Goal: Task Accomplishment & Management: Complete application form

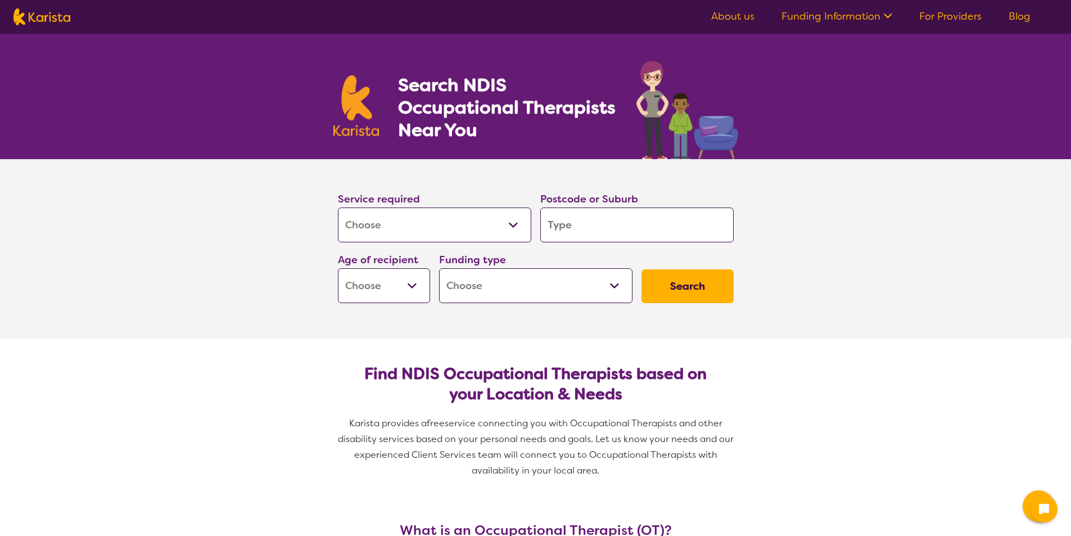
select select "[MEDICAL_DATA]"
click at [599, 229] on input "search" at bounding box center [636, 224] width 193 height 35
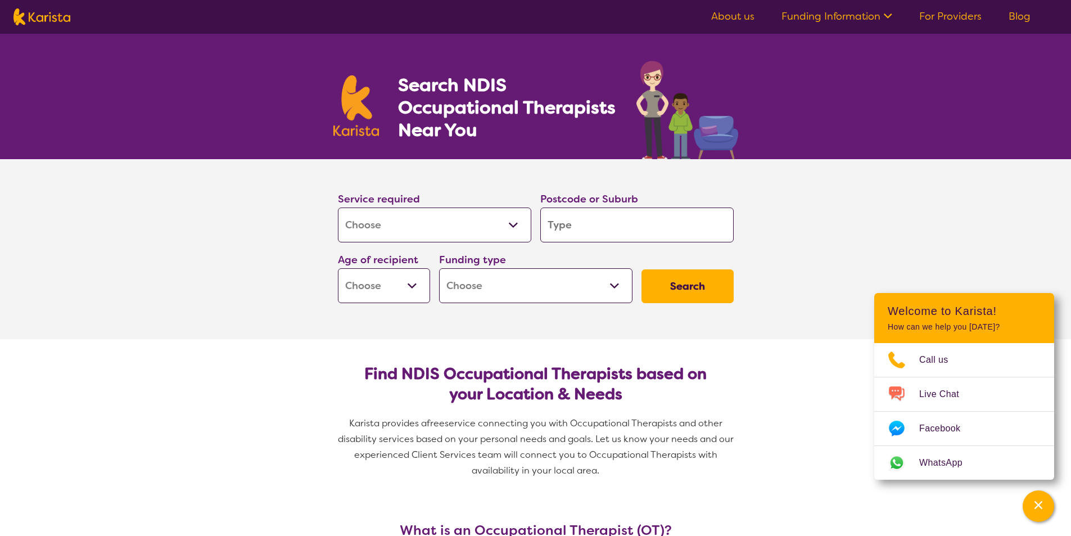
type input "4"
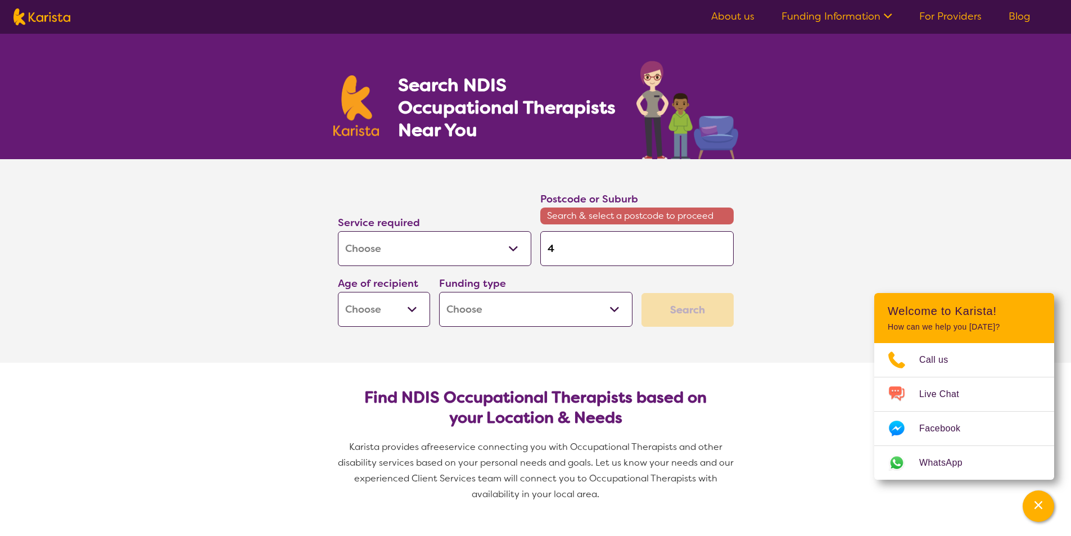
type input "42"
type input "428"
type input "4285"
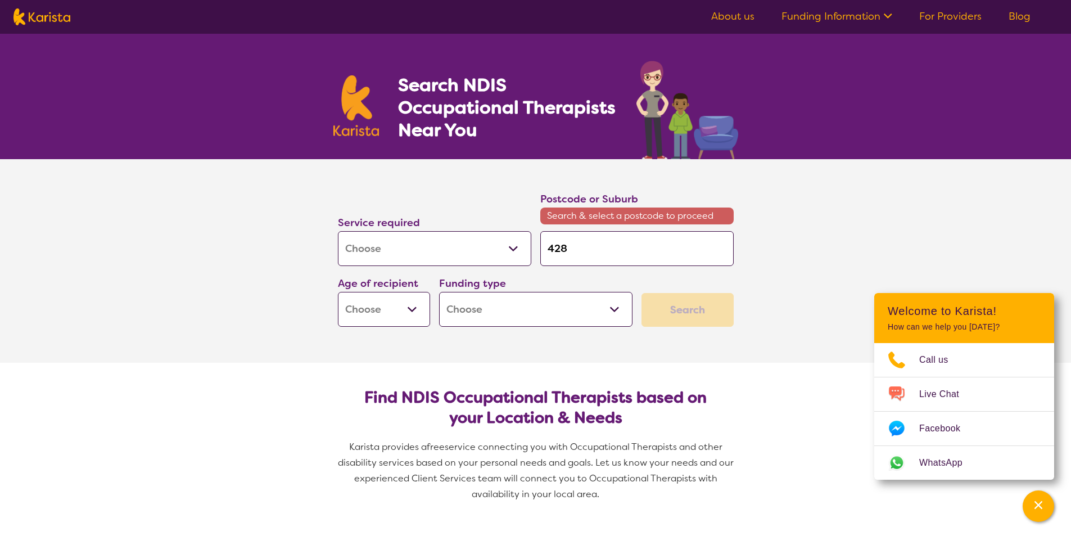
type input "4285"
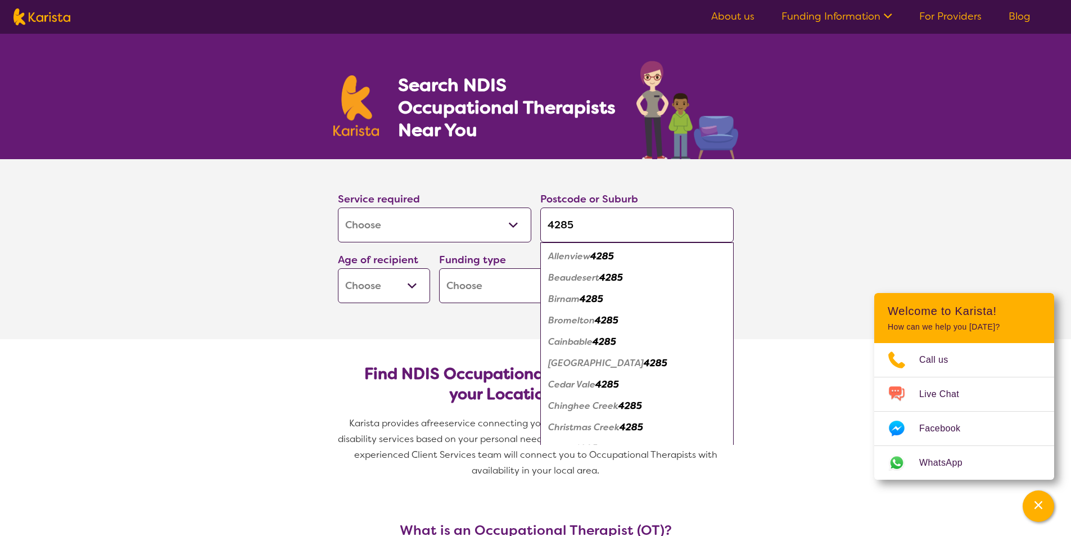
scroll to position [112, 0]
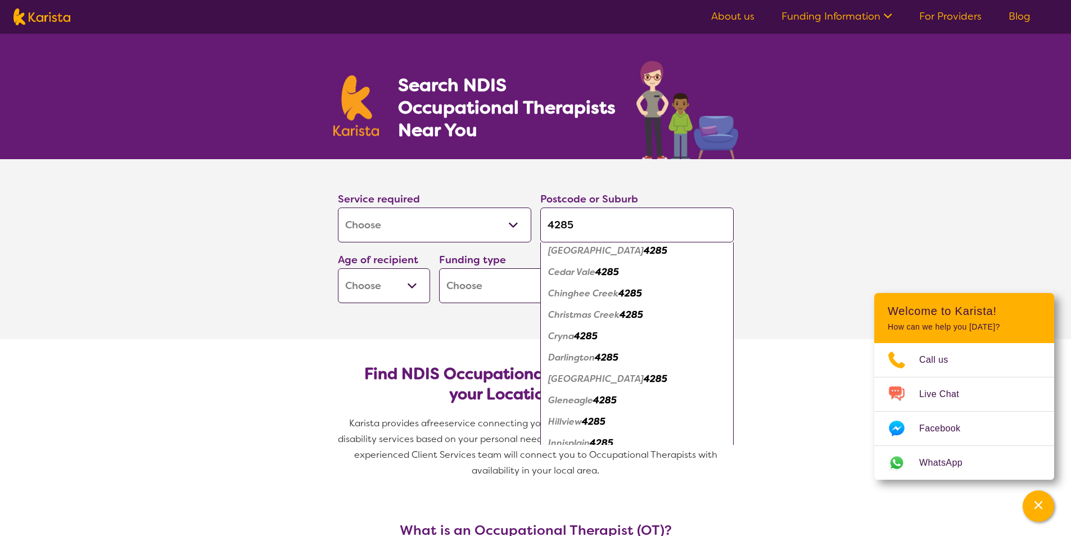
type input "4285"
click at [572, 397] on em "Gleneagle" at bounding box center [570, 400] width 45 height 12
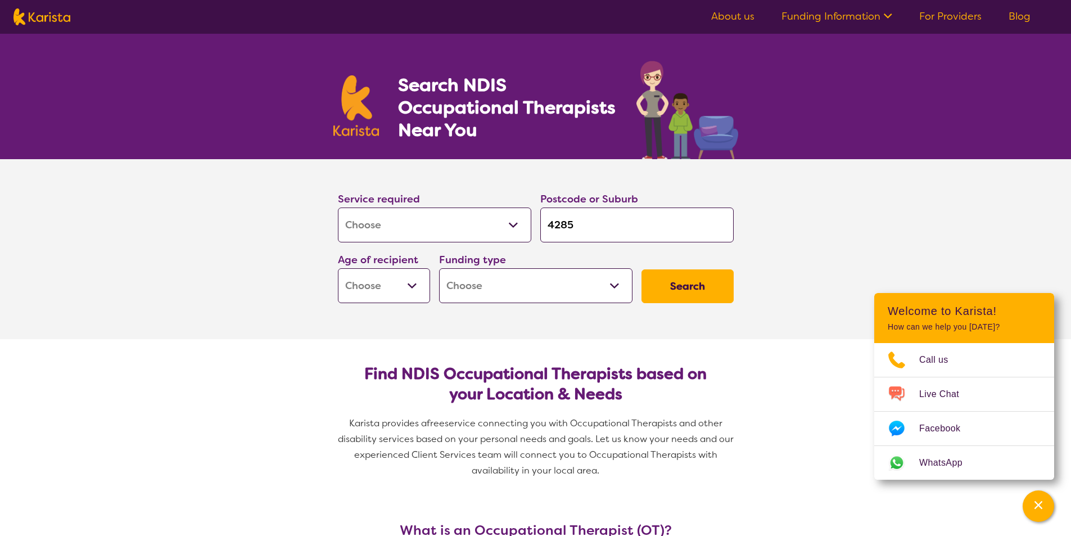
scroll to position [0, 0]
drag, startPoint x: 382, startPoint y: 281, endPoint x: 383, endPoint y: 287, distance: 5.9
click at [382, 281] on select "Early Childhood - 0 to 9 Child - 10 to 11 Adolescent - 12 to 17 Adult - 18 to 6…" at bounding box center [384, 285] width 92 height 35
select select "EC"
click at [338, 268] on select "Early Childhood - 0 to 9 Child - 10 to 11 Adolescent - 12 to 17 Adult - 18 to 6…" at bounding box center [384, 285] width 92 height 35
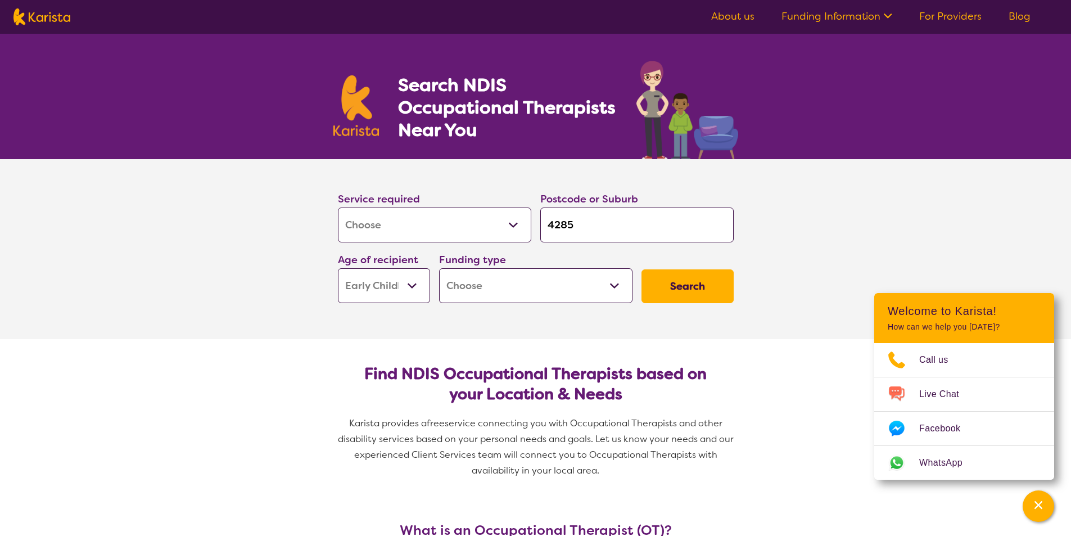
select select "EC"
click at [550, 279] on select "Home Care Package (HCP) National Disability Insurance Scheme (NDIS) I don't know" at bounding box center [535, 285] width 193 height 35
select select "NDIS"
click at [439, 268] on select "Home Care Package (HCP) National Disability Insurance Scheme (NDIS) I don't know" at bounding box center [535, 285] width 193 height 35
select select "NDIS"
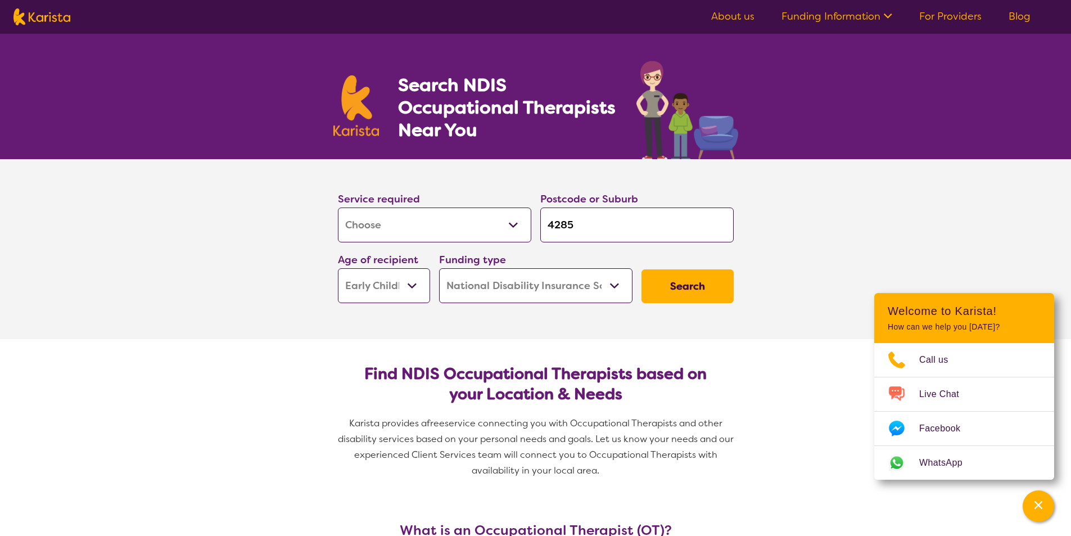
click at [709, 257] on div "Service required Allied Health Assistant Assessment ([MEDICAL_DATA] or [MEDICAL…" at bounding box center [535, 246] width 405 height 121
click at [701, 285] on button "Search" at bounding box center [687, 286] width 92 height 34
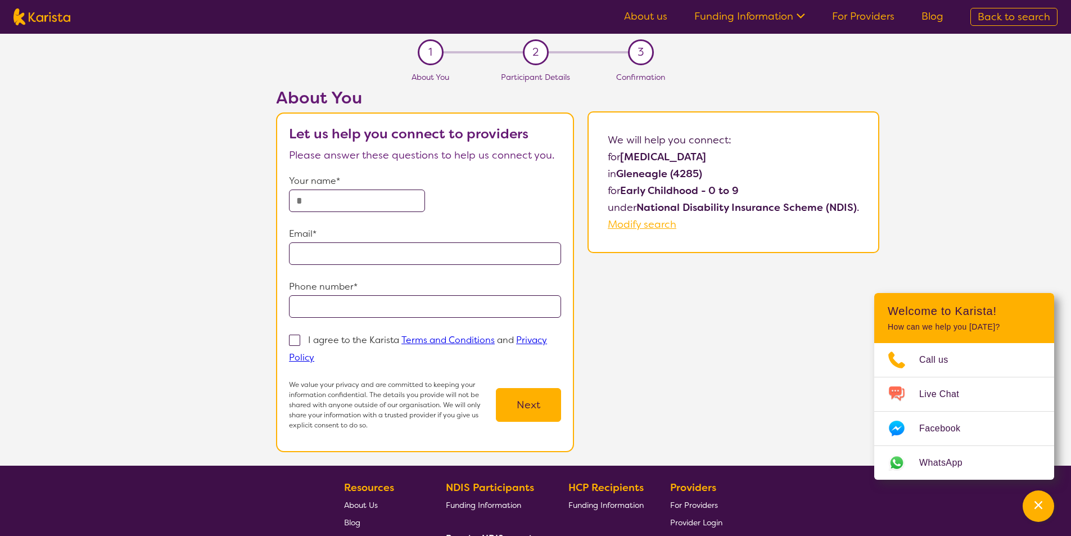
click at [347, 201] on input "text" at bounding box center [357, 200] width 136 height 22
type input "**********"
drag, startPoint x: 480, startPoint y: 250, endPoint x: 0, endPoint y: 209, distance: 481.6
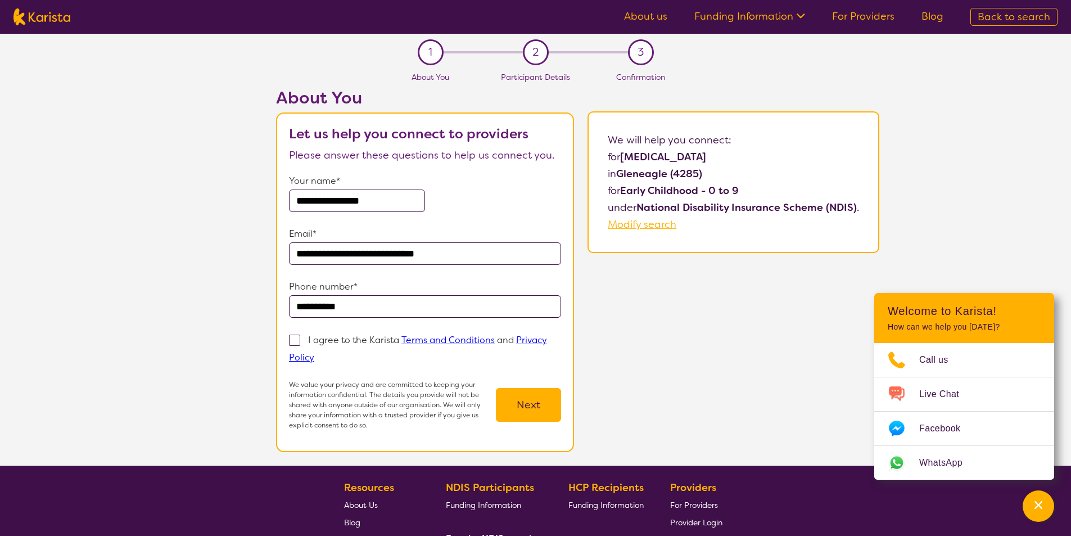
click at [0, 214] on section "**********" at bounding box center [535, 250] width 1071 height 432
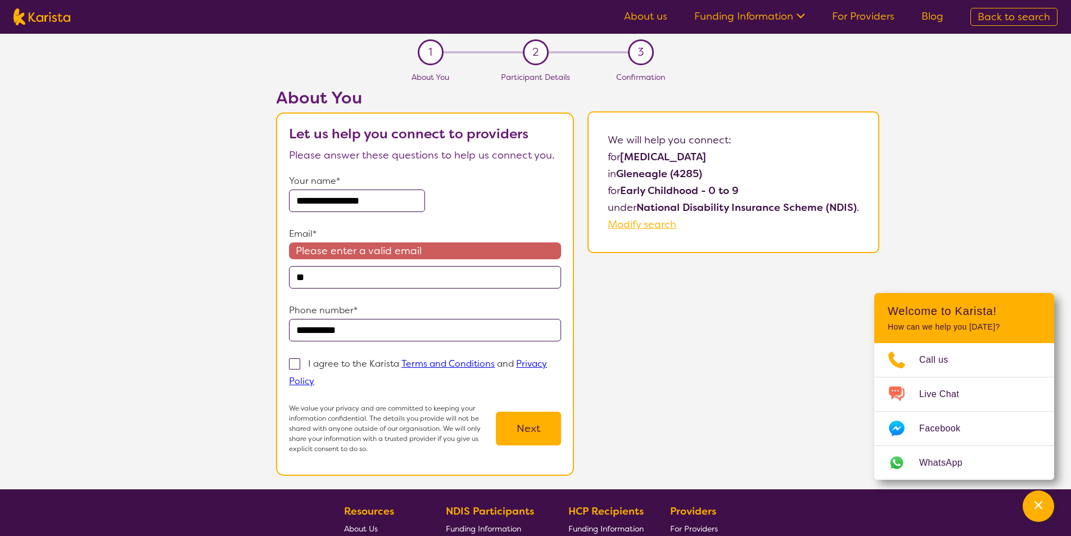
type input "**********"
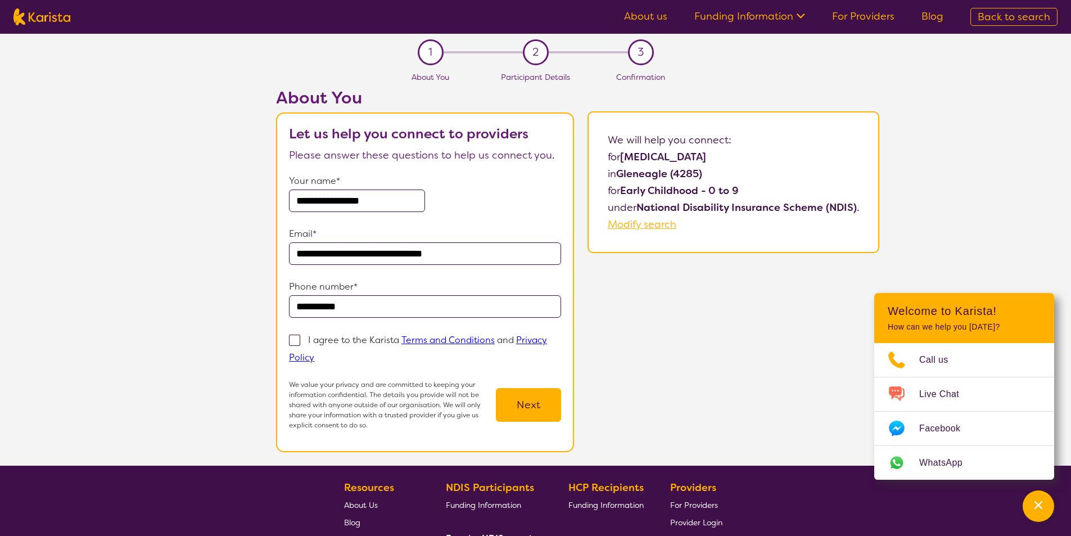
drag, startPoint x: 401, startPoint y: 313, endPoint x: 102, endPoint y: 289, distance: 299.9
click at [113, 293] on div "**********" at bounding box center [577, 277] width 986 height 378
type input "**********"
click at [296, 341] on span at bounding box center [294, 339] width 11 height 11
click at [314, 353] on input "I agree to the Karista Terms and Conditions and Privacy Policy" at bounding box center [317, 356] width 7 height 7
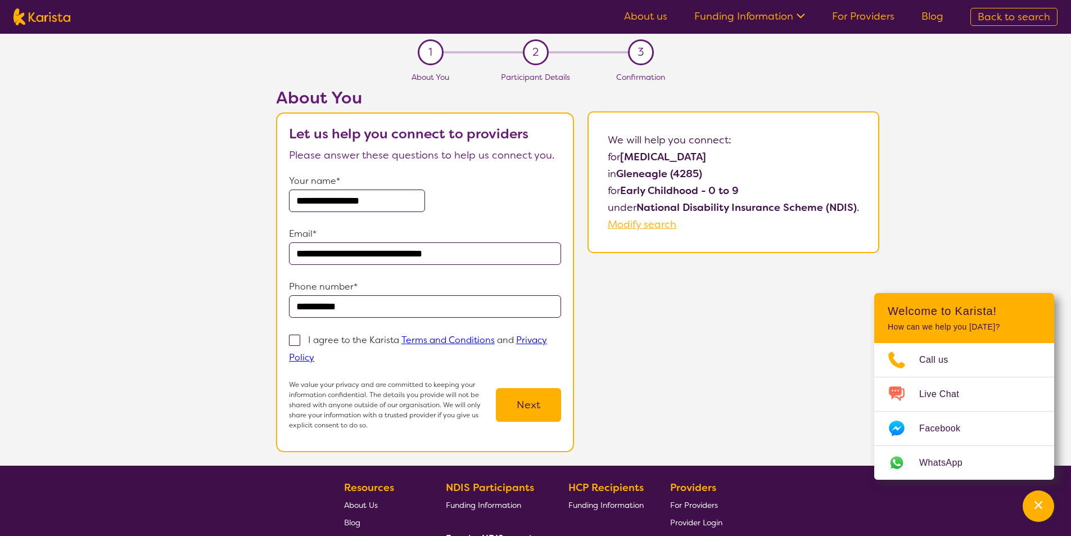
checkbox input "true"
click at [545, 410] on button "Next" at bounding box center [528, 405] width 65 height 34
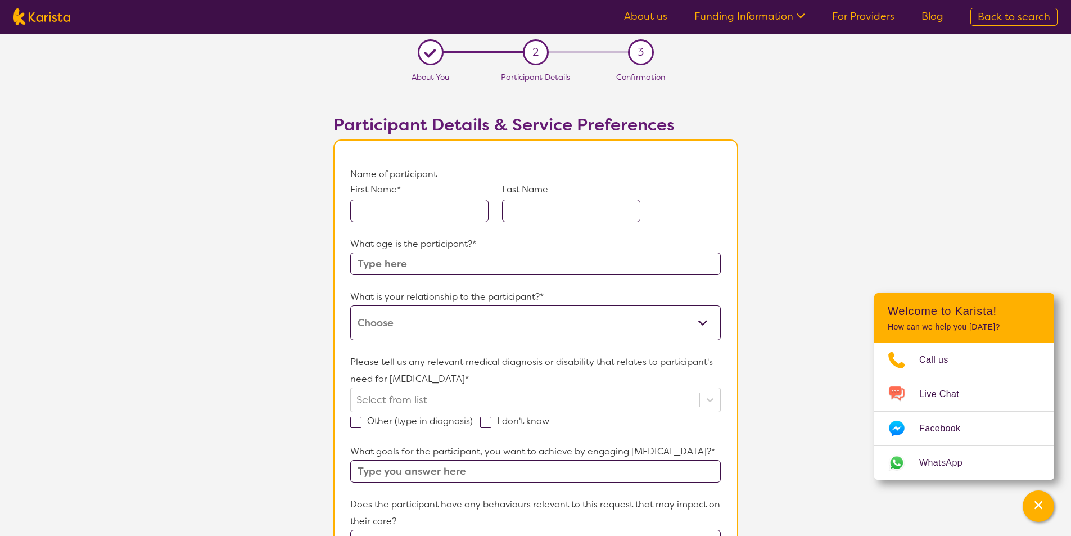
click at [435, 202] on input "text" at bounding box center [419, 211] width 138 height 22
type input "Esme"
type input "Cochrane"
click at [437, 264] on input "text" at bounding box center [535, 263] width 370 height 22
type input "4"
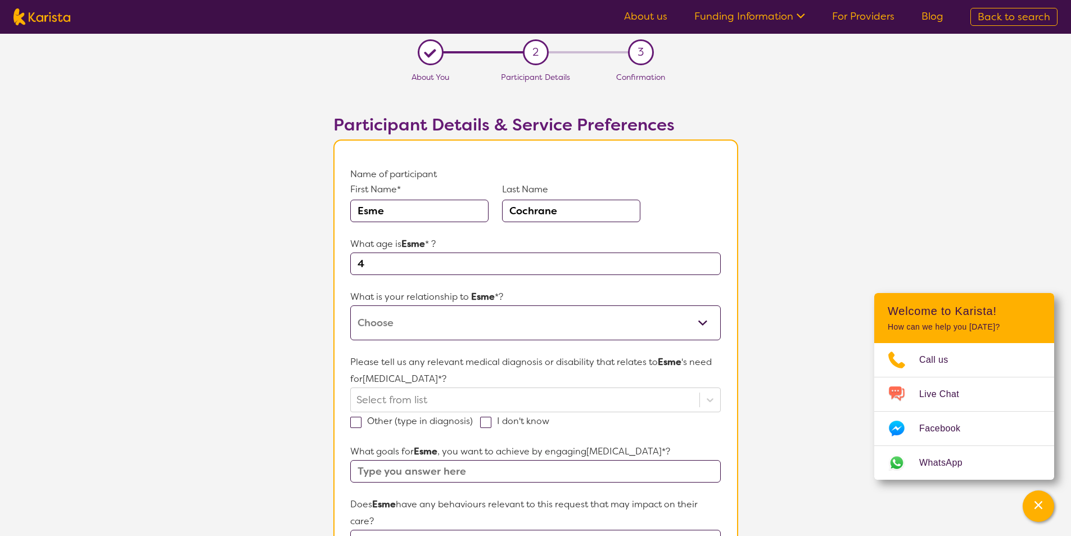
click at [437, 316] on select "This request is for myself I am their parent I am their child I am their spouse…" at bounding box center [535, 322] width 370 height 35
select select "I am their parent"
click at [350, 305] on select "This request is for myself I am their parent I am their child I am their spouse…" at bounding box center [535, 322] width 370 height 35
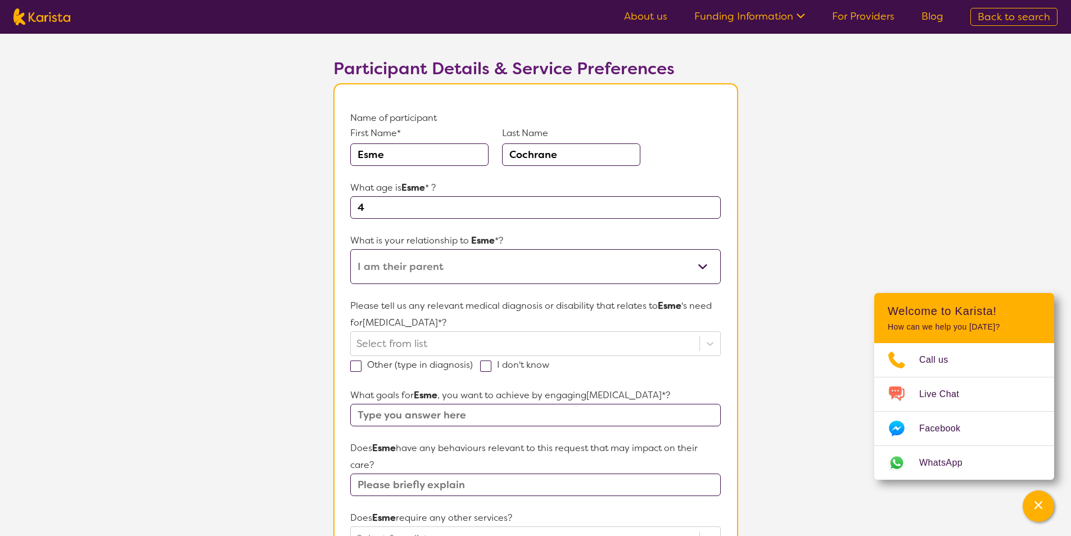
scroll to position [169, 0]
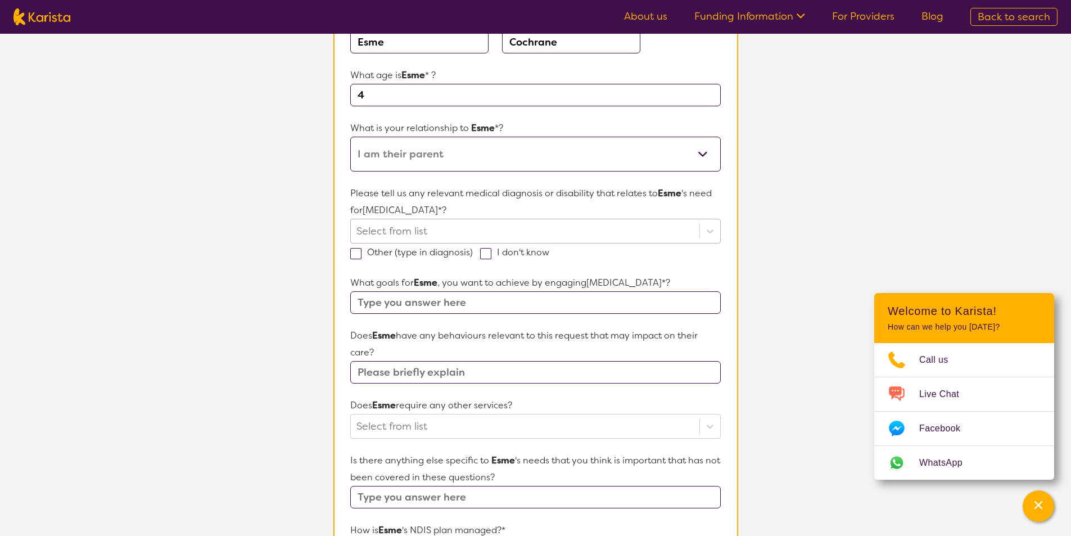
click at [675, 230] on div at bounding box center [524, 230] width 337 height 19
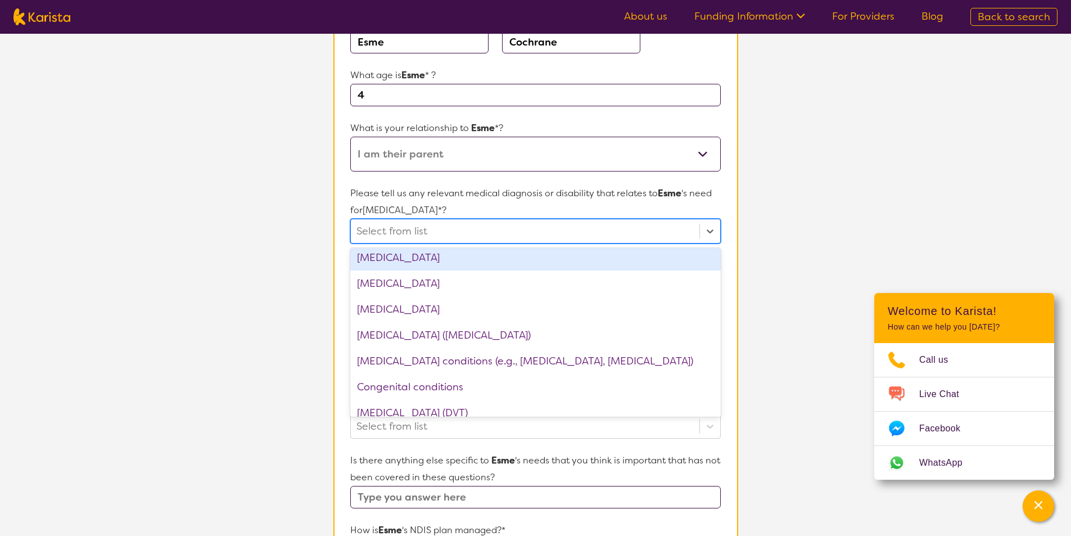
scroll to position [450, 0]
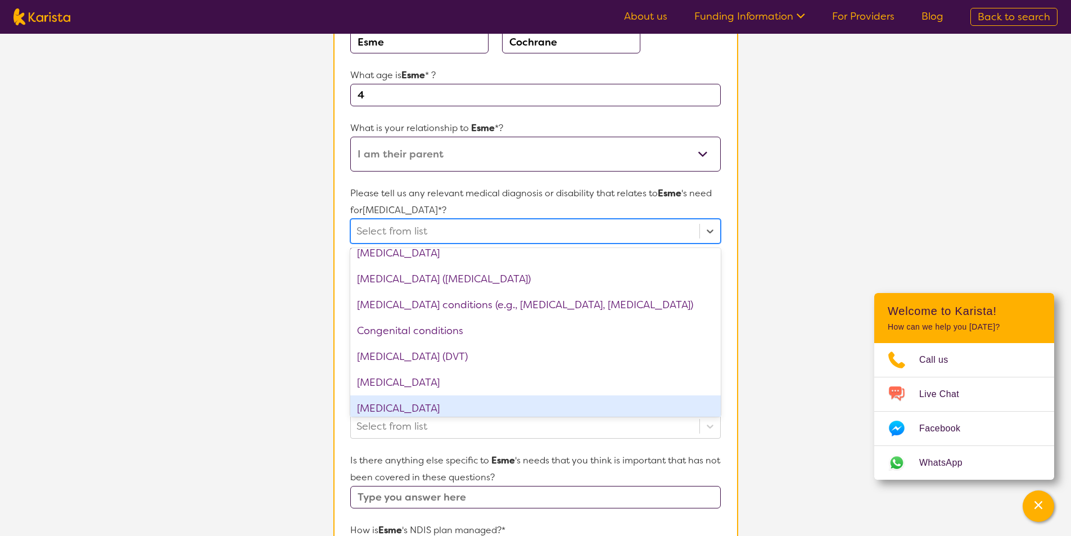
click at [432, 406] on div "[MEDICAL_DATA]" at bounding box center [535, 408] width 370 height 26
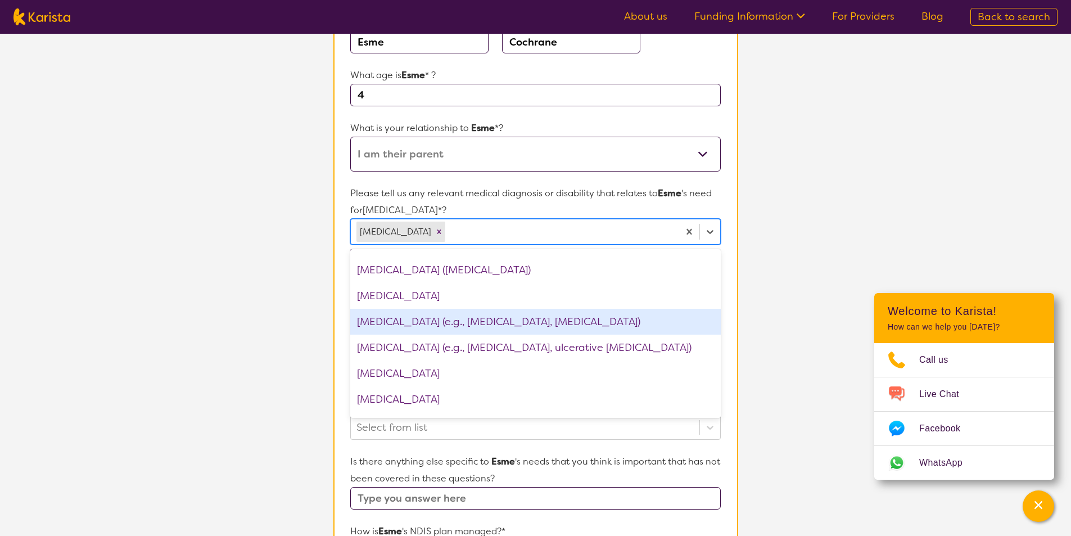
scroll to position [1012, 0]
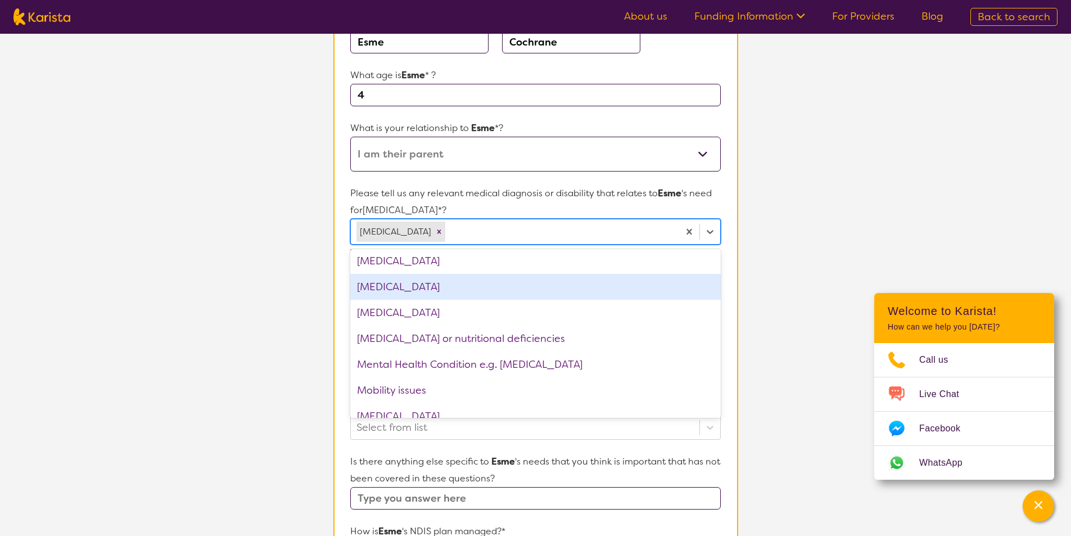
click at [377, 289] on div "[MEDICAL_DATA]" at bounding box center [535, 287] width 370 height 26
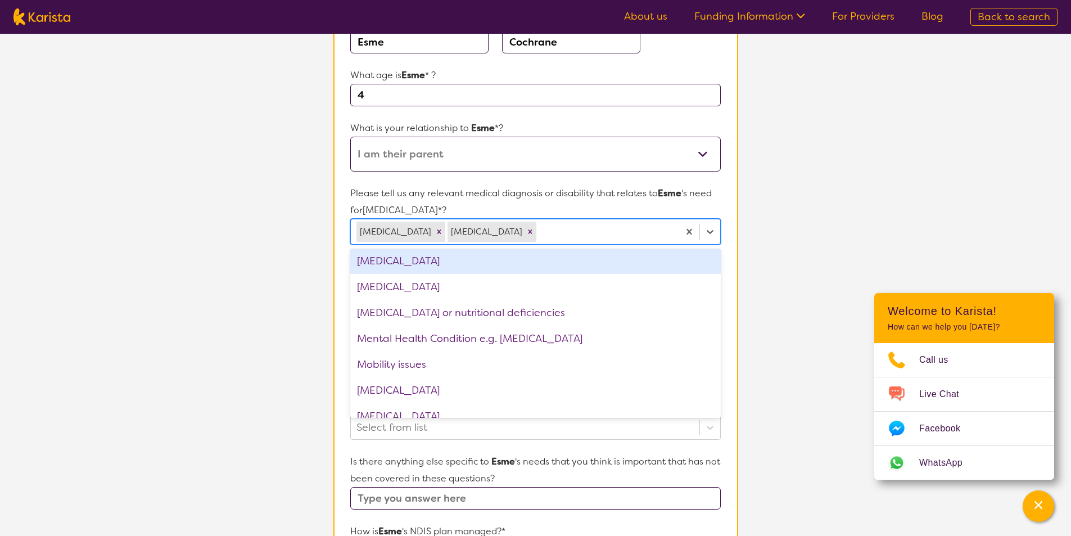
click at [384, 268] on div "[MEDICAL_DATA]" at bounding box center [535, 261] width 370 height 26
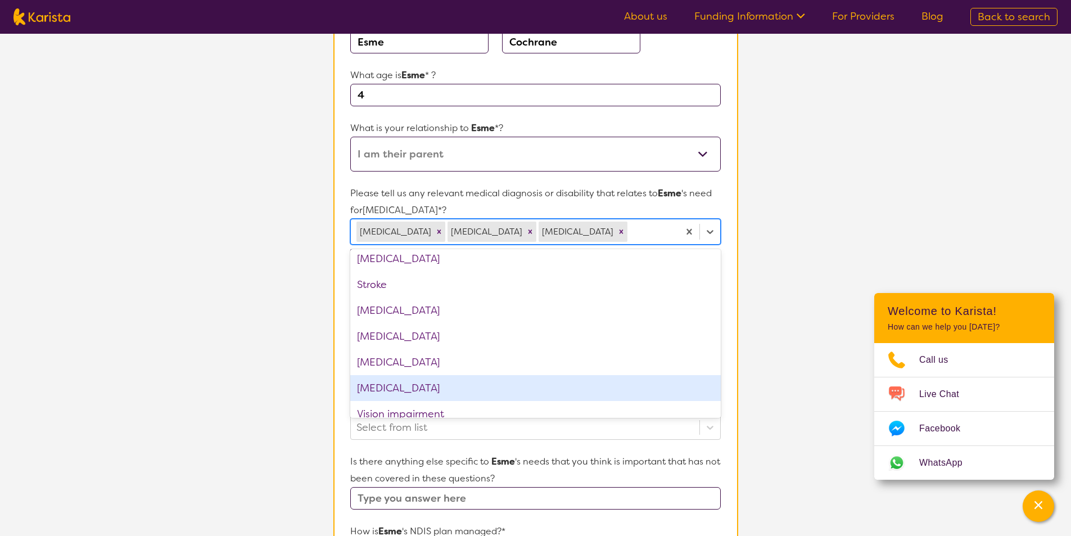
scroll to position [1697, 0]
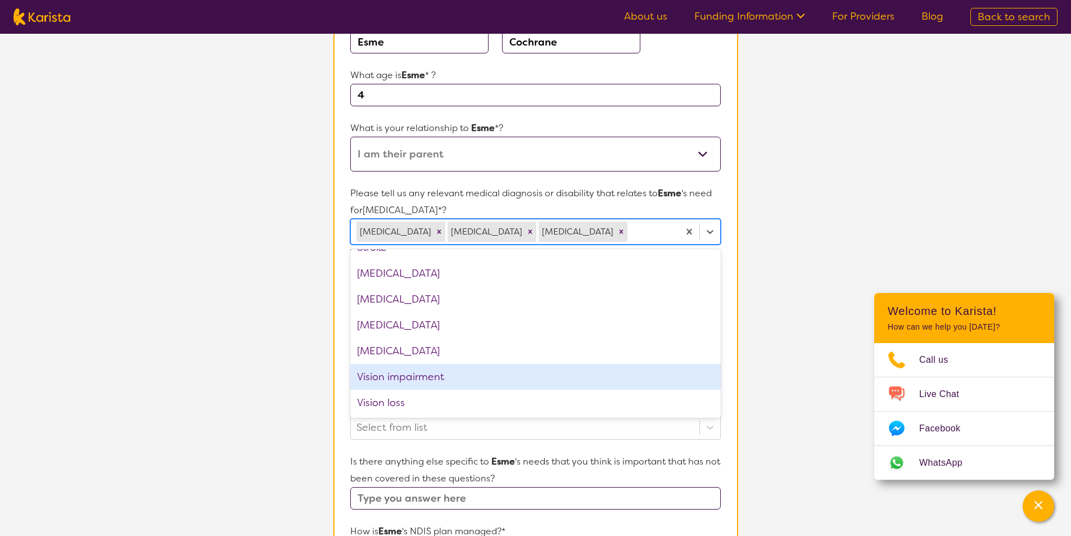
click at [203, 333] on section "L About You 2 Participant Details 3 Confirmation Participant Details & Service …" at bounding box center [535, 352] width 1071 height 974
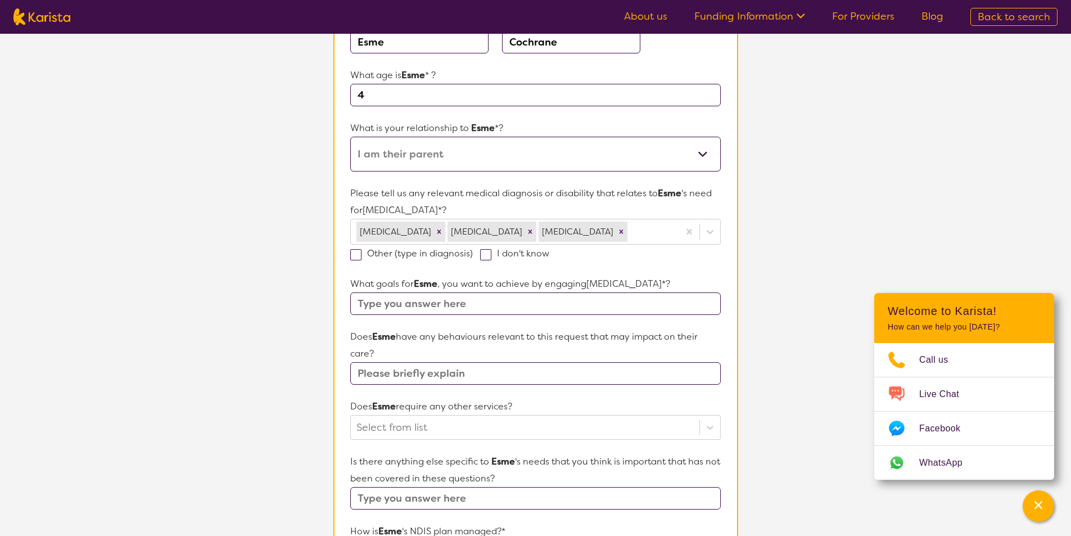
click at [392, 305] on input "text" at bounding box center [535, 303] width 370 height 22
click at [578, 292] on input "More frequent assistance with" at bounding box center [535, 303] width 370 height 22
click at [718, 302] on input "More frequent assistance with support and learning. Behavior regulation and" at bounding box center [535, 303] width 370 height 22
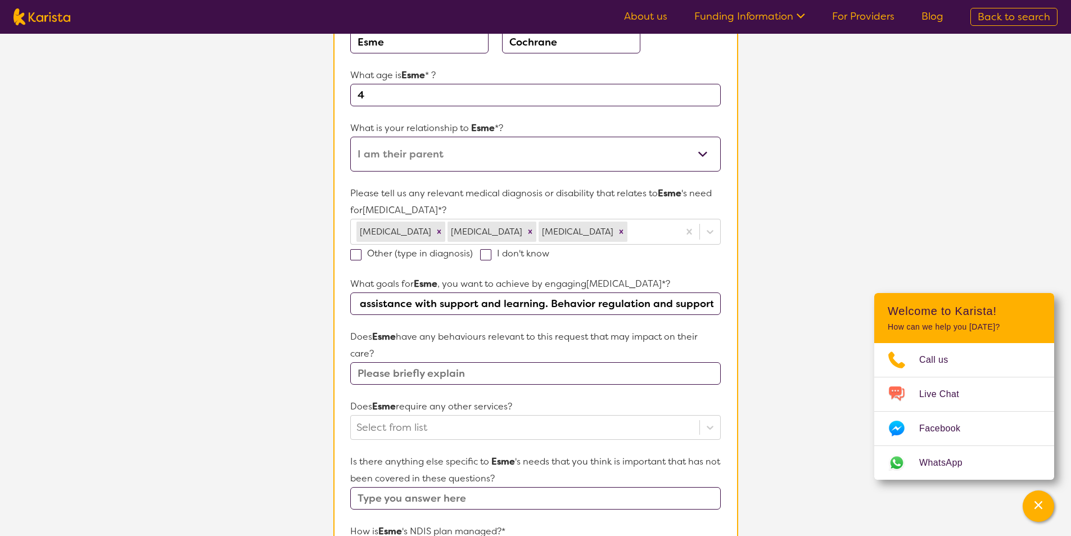
type input "More frequent assistance with support and learning. Behavior regulation and sup…"
click at [423, 368] on input "text" at bounding box center [535, 373] width 370 height 22
type input "She has [MEDICAL_DATA], which makes regulating emotions harder for her."
click at [425, 423] on div "Select from list" at bounding box center [525, 427] width 348 height 24
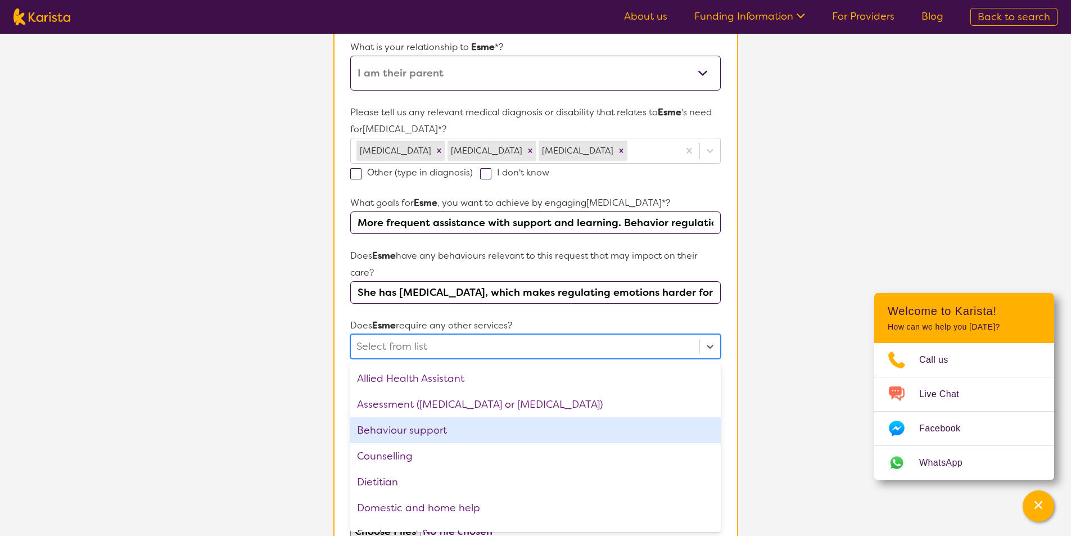
scroll to position [250, 0]
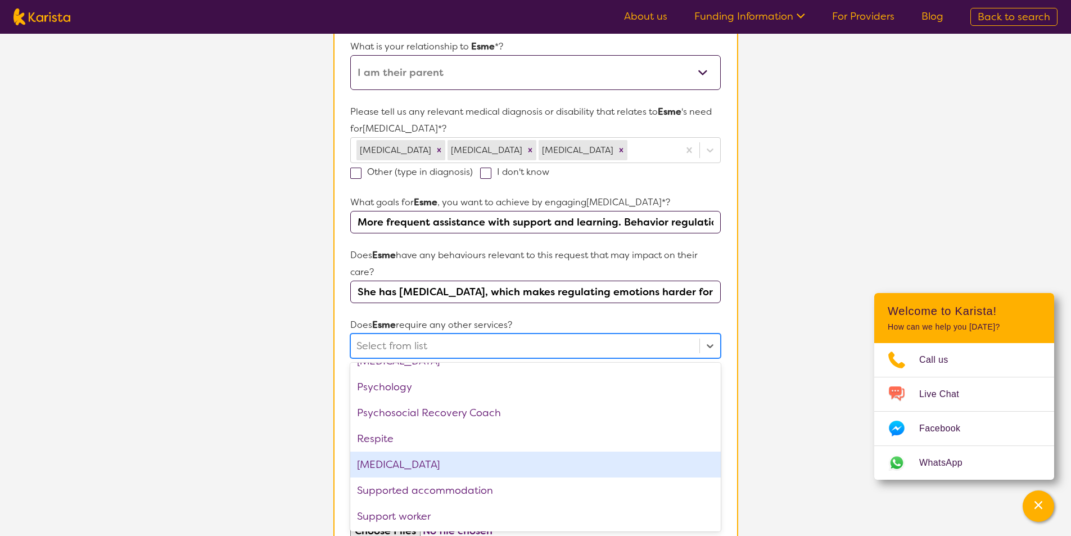
click at [406, 468] on div "[MEDICAL_DATA]" at bounding box center [535, 464] width 370 height 26
click at [93, 314] on section "L About You 2 Participant Details 3 Confirmation Participant Details & Service …" at bounding box center [535, 272] width 1071 height 976
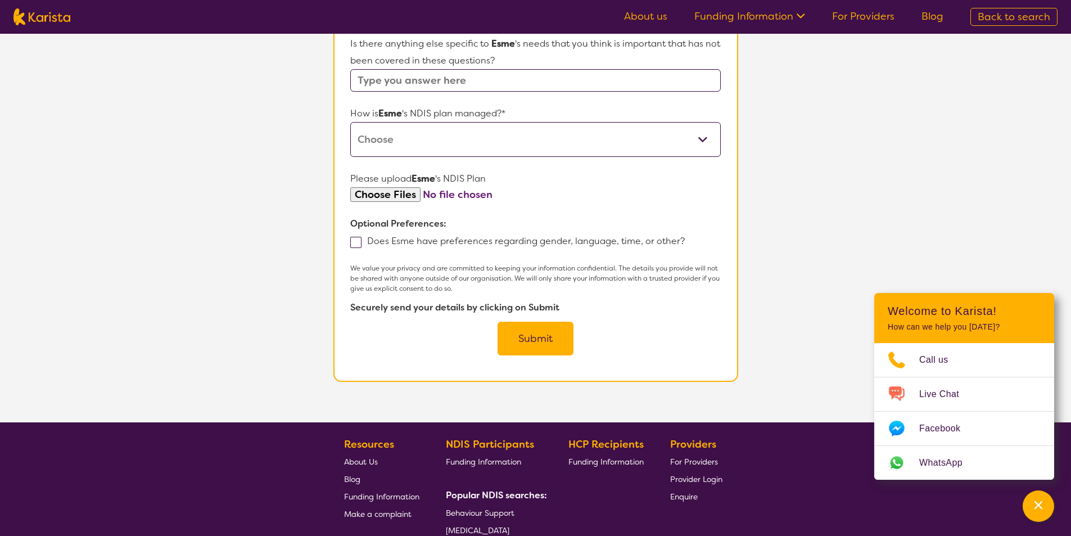
scroll to position [419, 0]
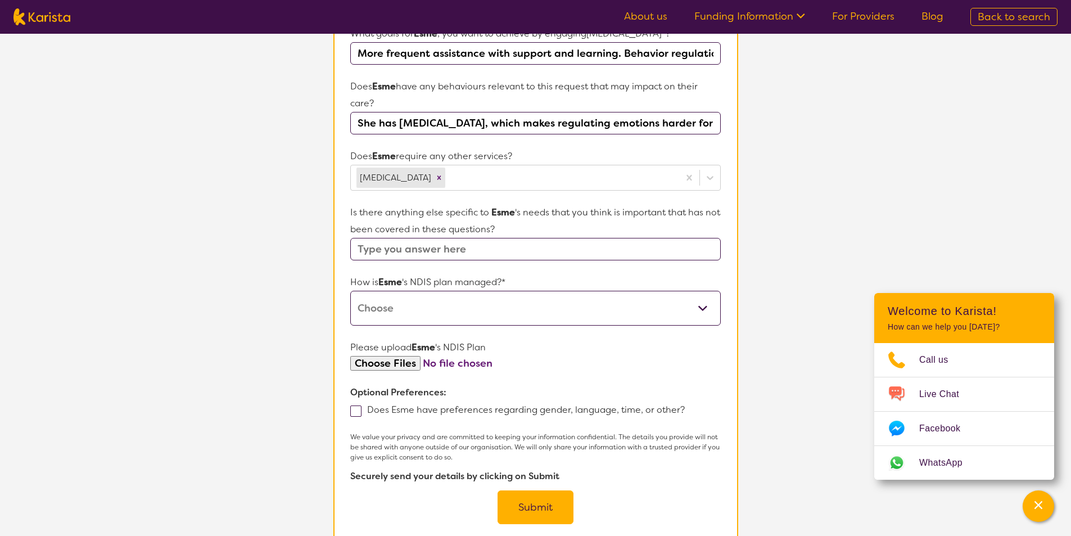
click at [407, 307] on select "Self-managed NDIS plan Managed by a registered plan management provider (not th…" at bounding box center [535, 308] width 370 height 35
select select "Plan Managed"
click at [350, 291] on select "Self-managed NDIS plan Managed by a registered plan management provider (not th…" at bounding box center [535, 308] width 370 height 35
click at [237, 360] on section "L About You 2 Participant Details 3 Confirmation Participant Details & Service …" at bounding box center [535, 103] width 1071 height 976
click at [377, 239] on input "text" at bounding box center [535, 249] width 370 height 22
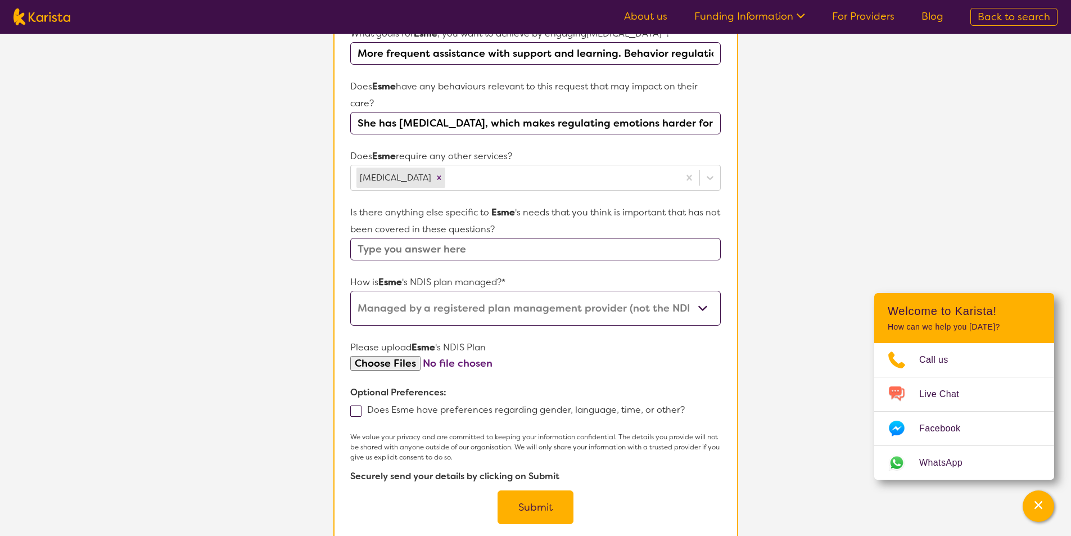
click at [377, 246] on input "text" at bounding box center [535, 249] width 370 height 22
type input "Needing it to be a school visit."
click at [527, 513] on button "Submit" at bounding box center [535, 507] width 76 height 34
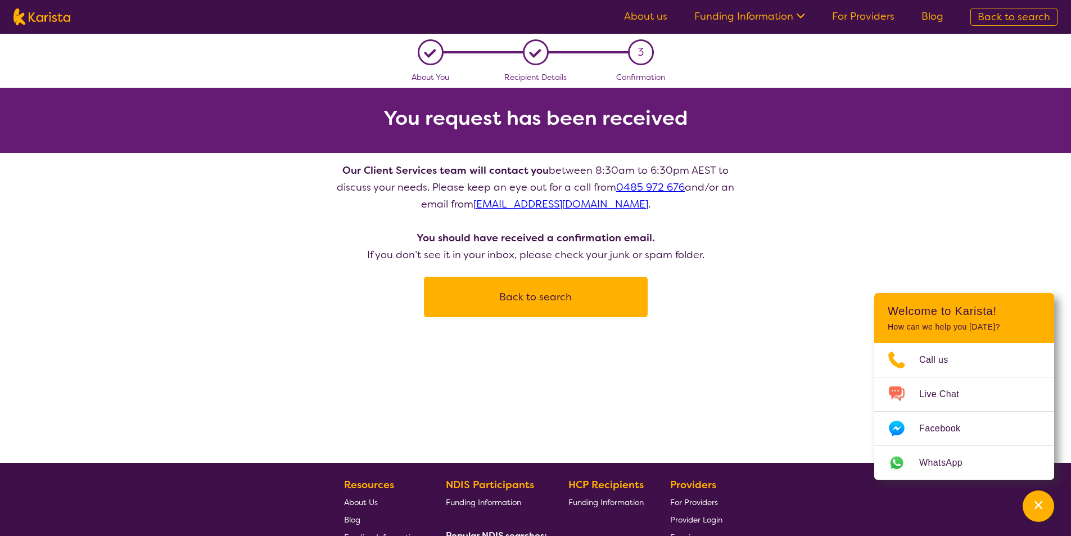
click at [283, 294] on div "L About You L Recipient Details 3 Confirmation You request has been received Ou…" at bounding box center [535, 175] width 1071 height 283
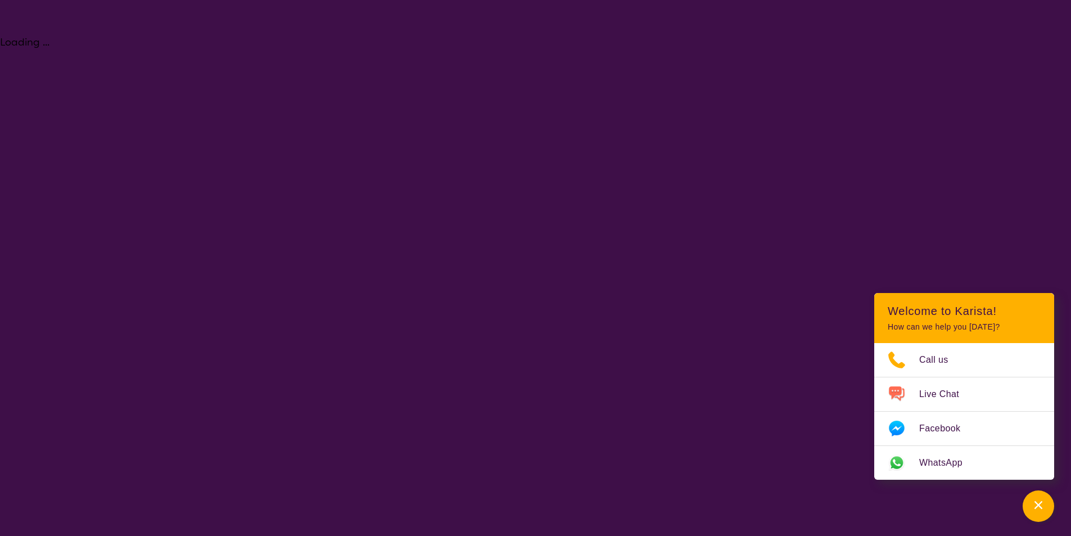
select select "[MEDICAL_DATA]"
select select "EC"
select select "NDIS"
select select "[MEDICAL_DATA]"
select select "EC"
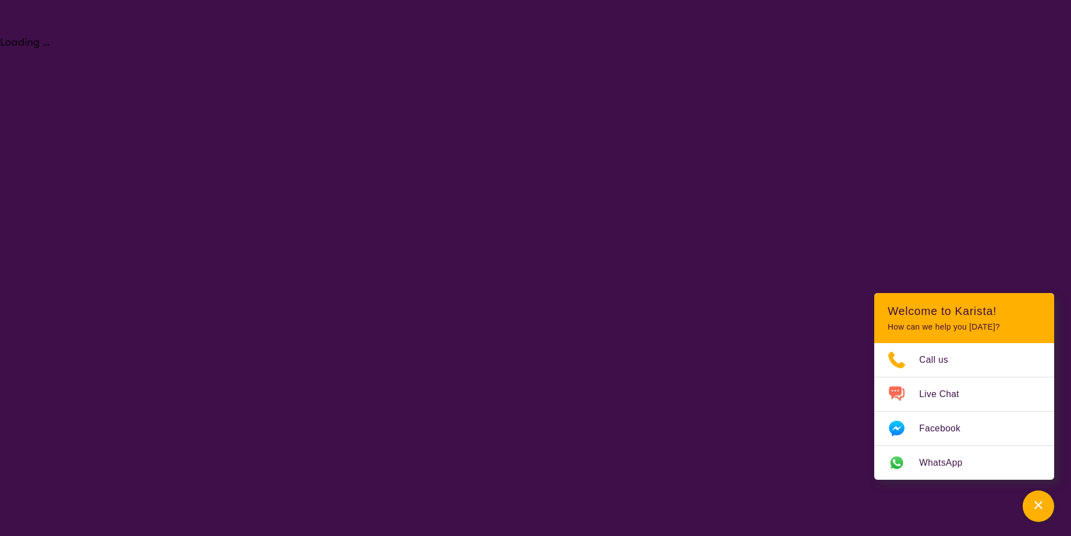
select select "NDIS"
